Goal: Navigation & Orientation: Go to known website

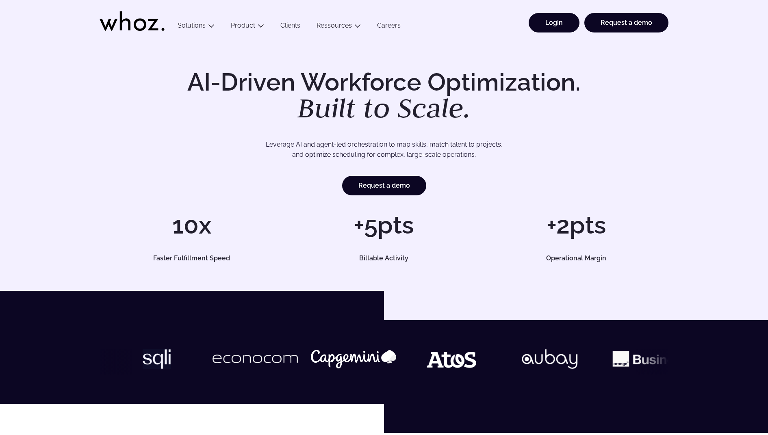
click at [558, 21] on link "Login" at bounding box center [554, 23] width 51 height 20
click at [554, 27] on link "Login" at bounding box center [554, 23] width 51 height 20
